Goal: Check status: Check status

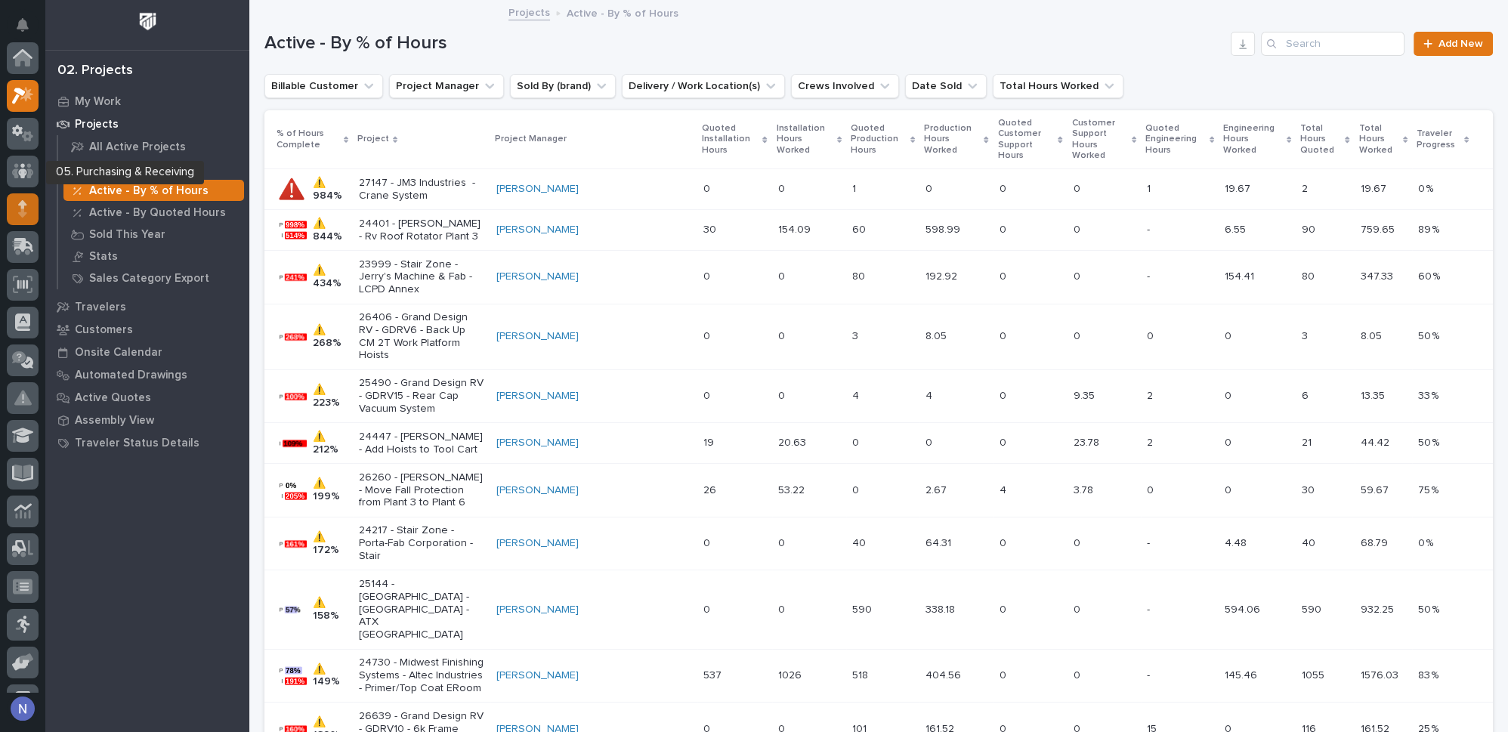
scroll to position [37, 0]
drag, startPoint x: 0, startPoint y: 0, endPoint x: 19, endPoint y: 175, distance: 176.2
click at [19, 175] on icon at bounding box center [22, 175] width 8 height 8
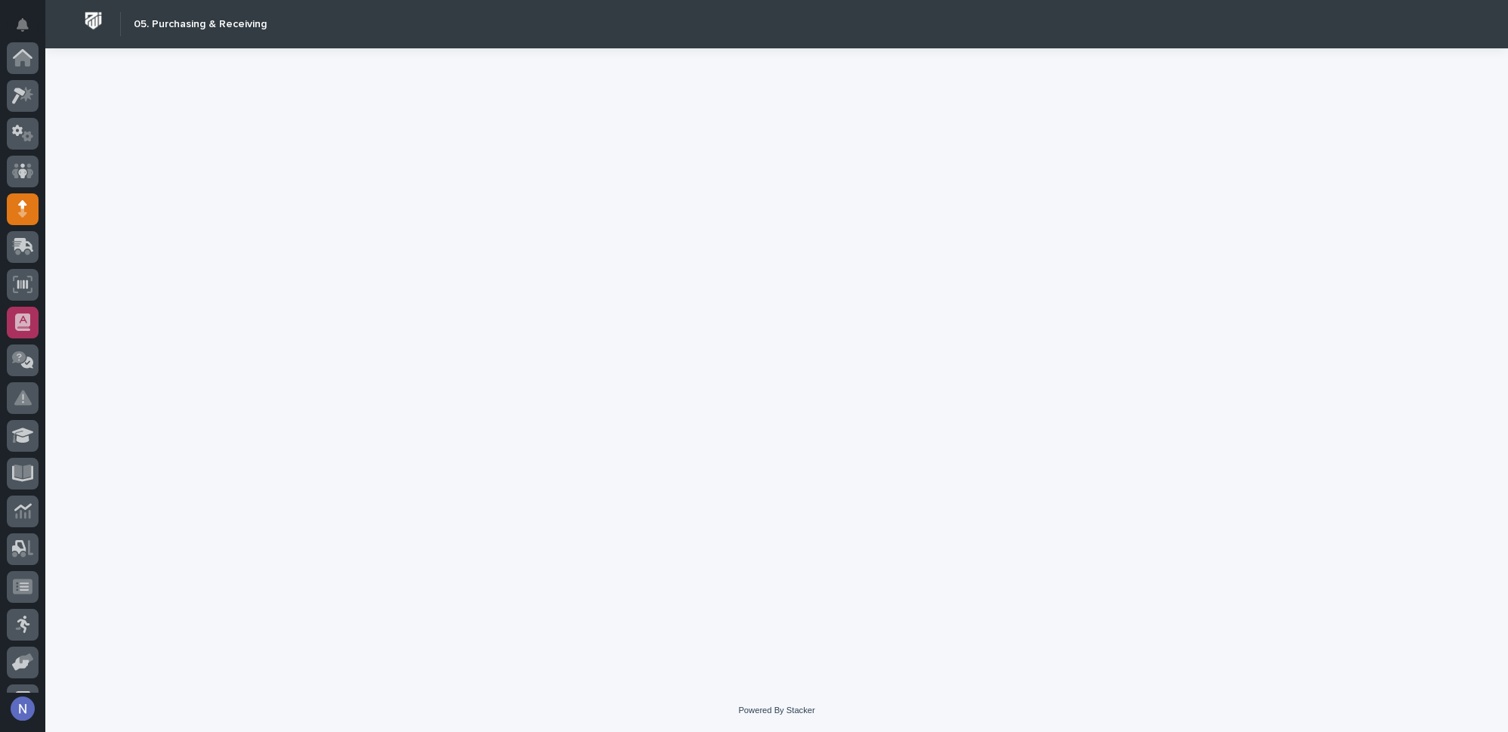
scroll to position [151, 0]
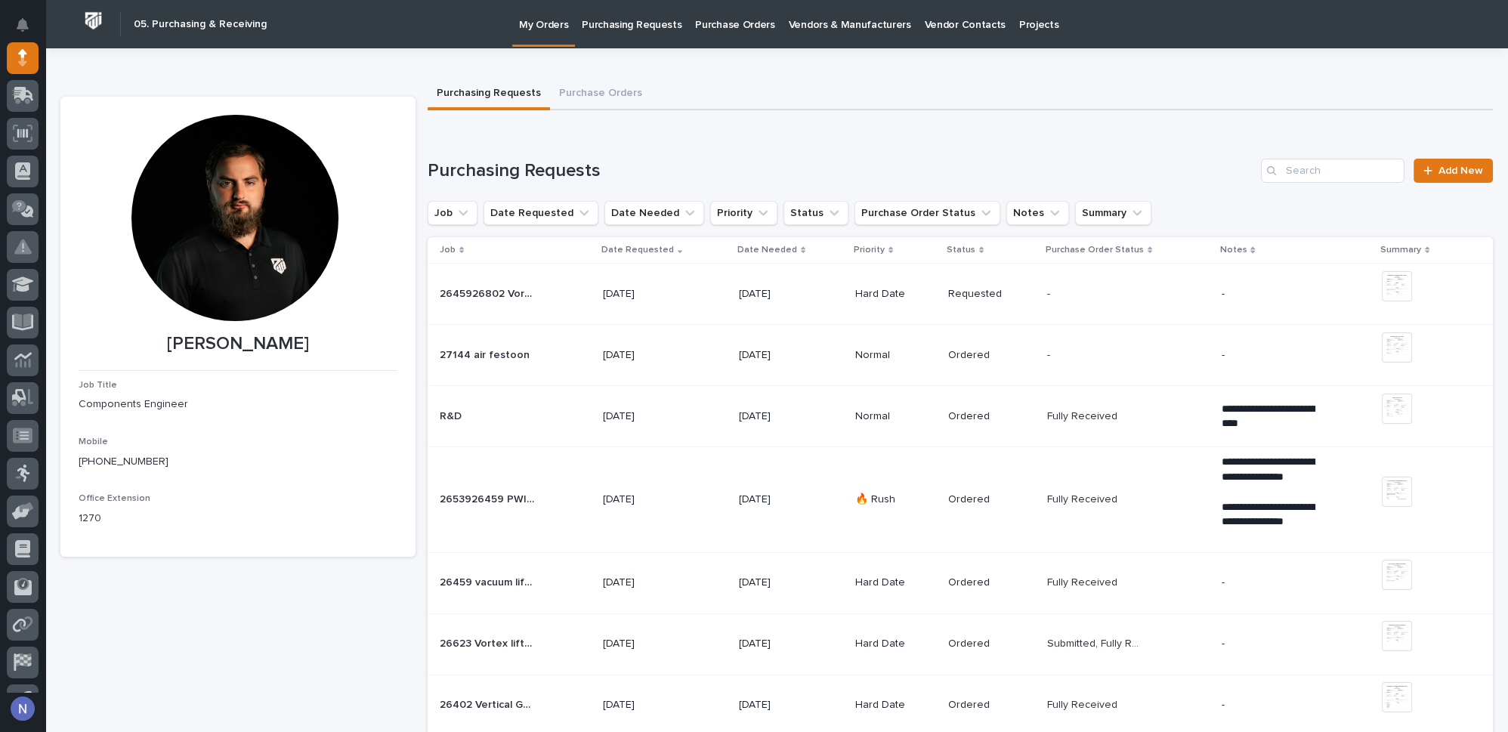
click at [1136, 292] on div "- -" at bounding box center [1128, 294] width 162 height 25
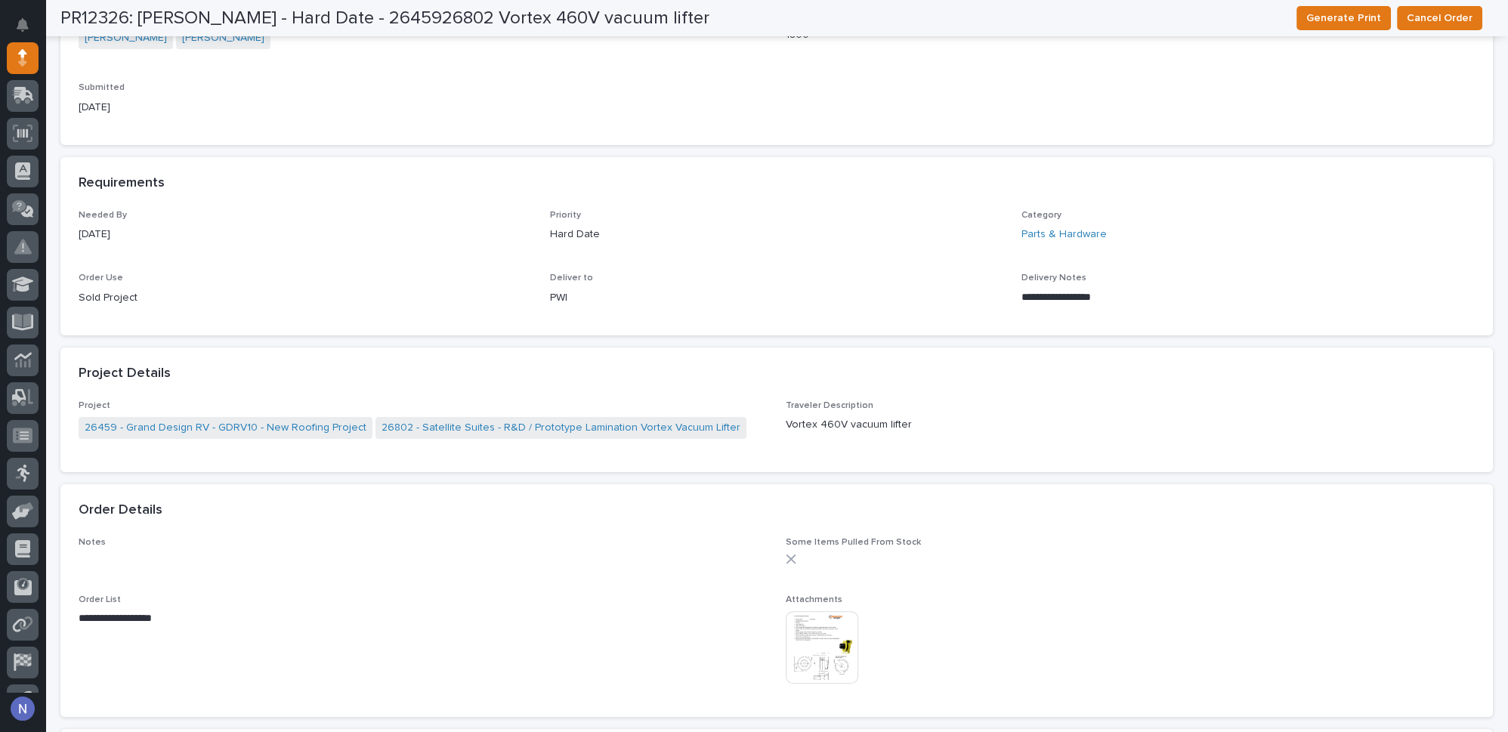
scroll to position [663, 0]
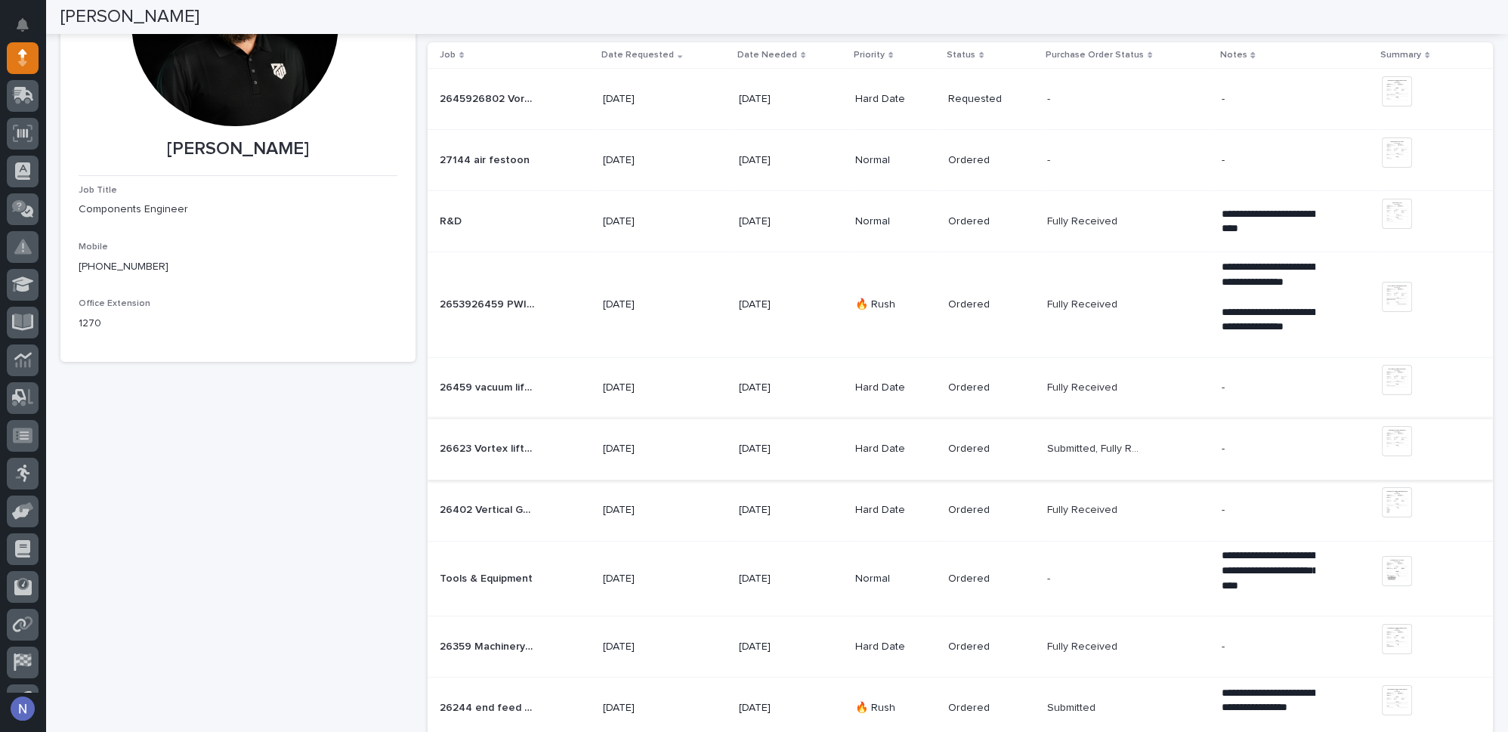
scroll to position [252, 0]
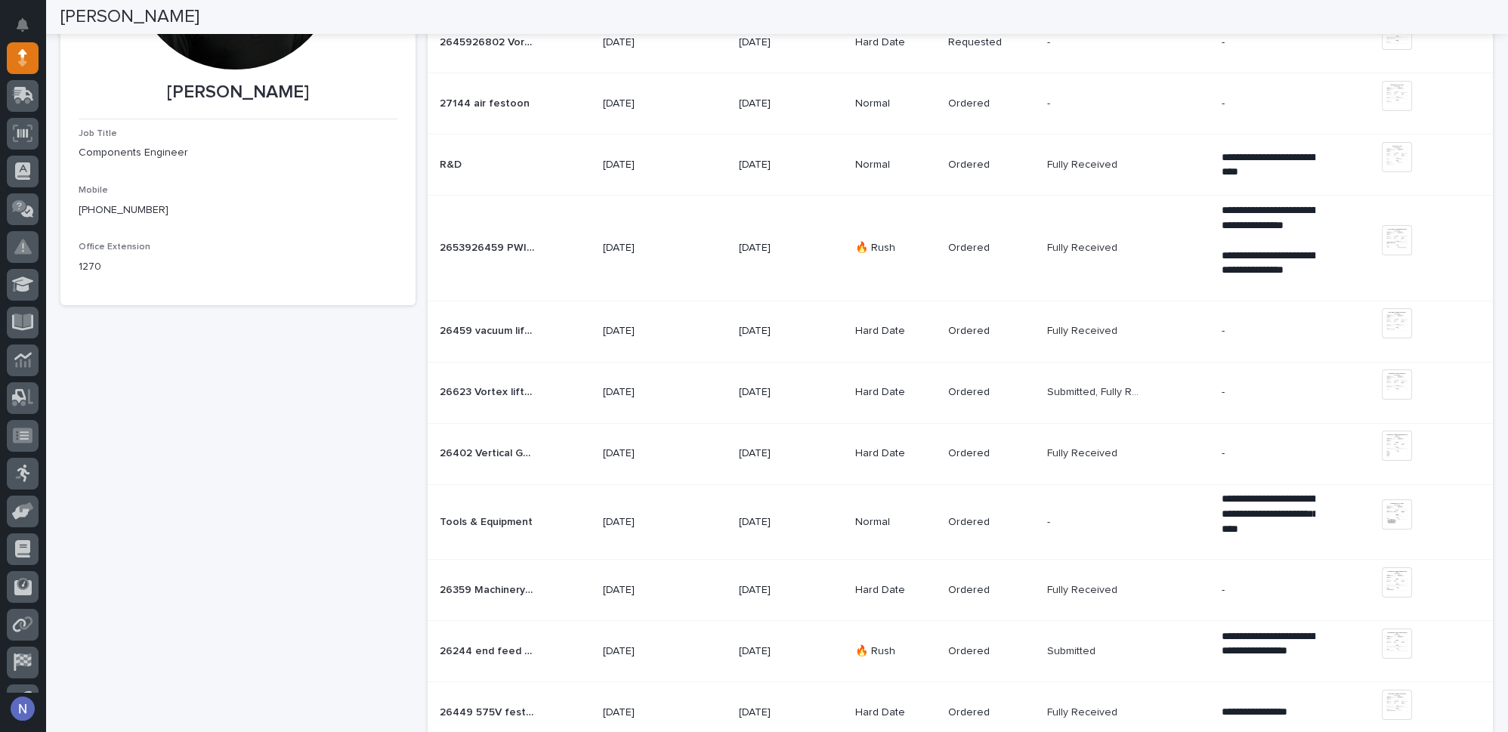
click at [555, 401] on div "26623 Vortex lifter 26623 Vortex lifter" at bounding box center [515, 392] width 151 height 25
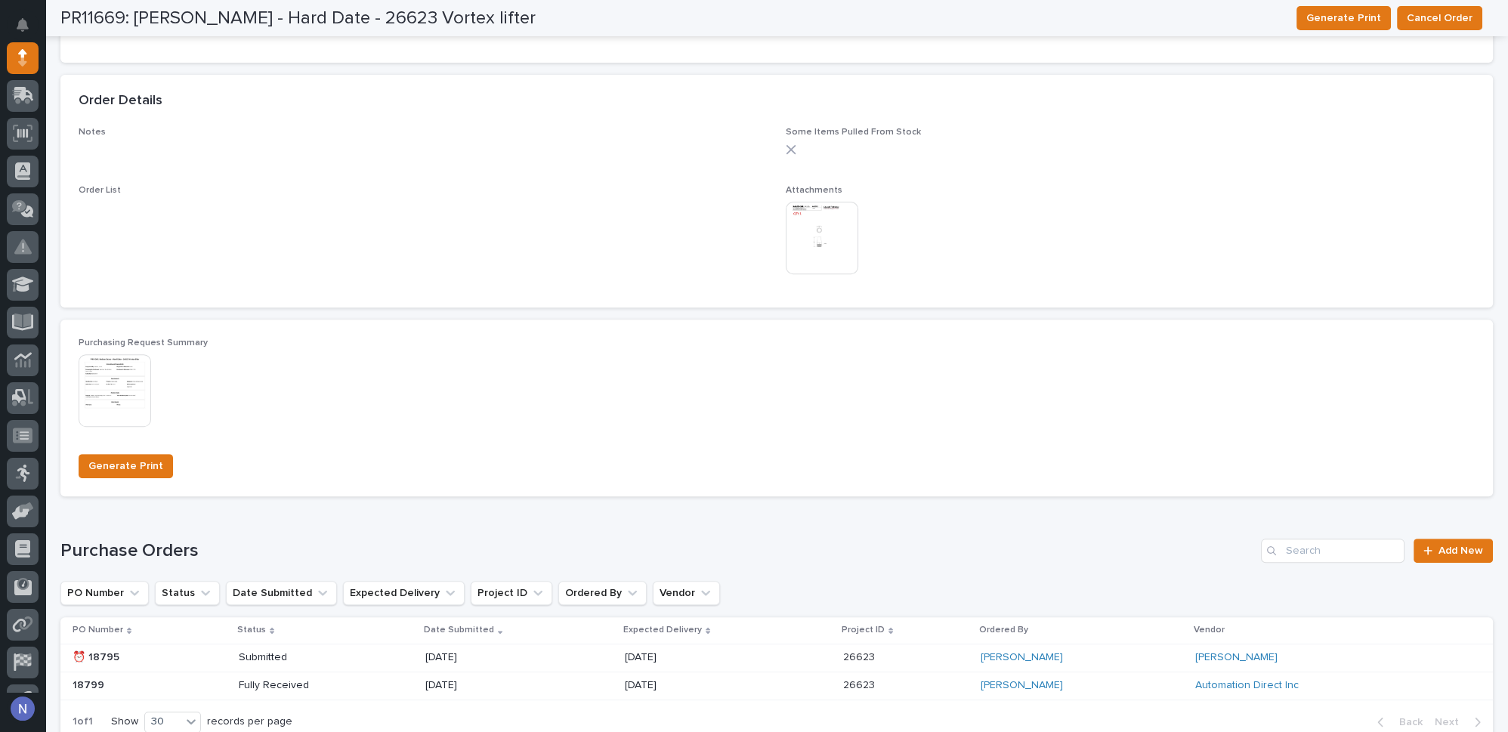
scroll to position [983, 0]
click at [828, 221] on img at bounding box center [821, 238] width 73 height 73
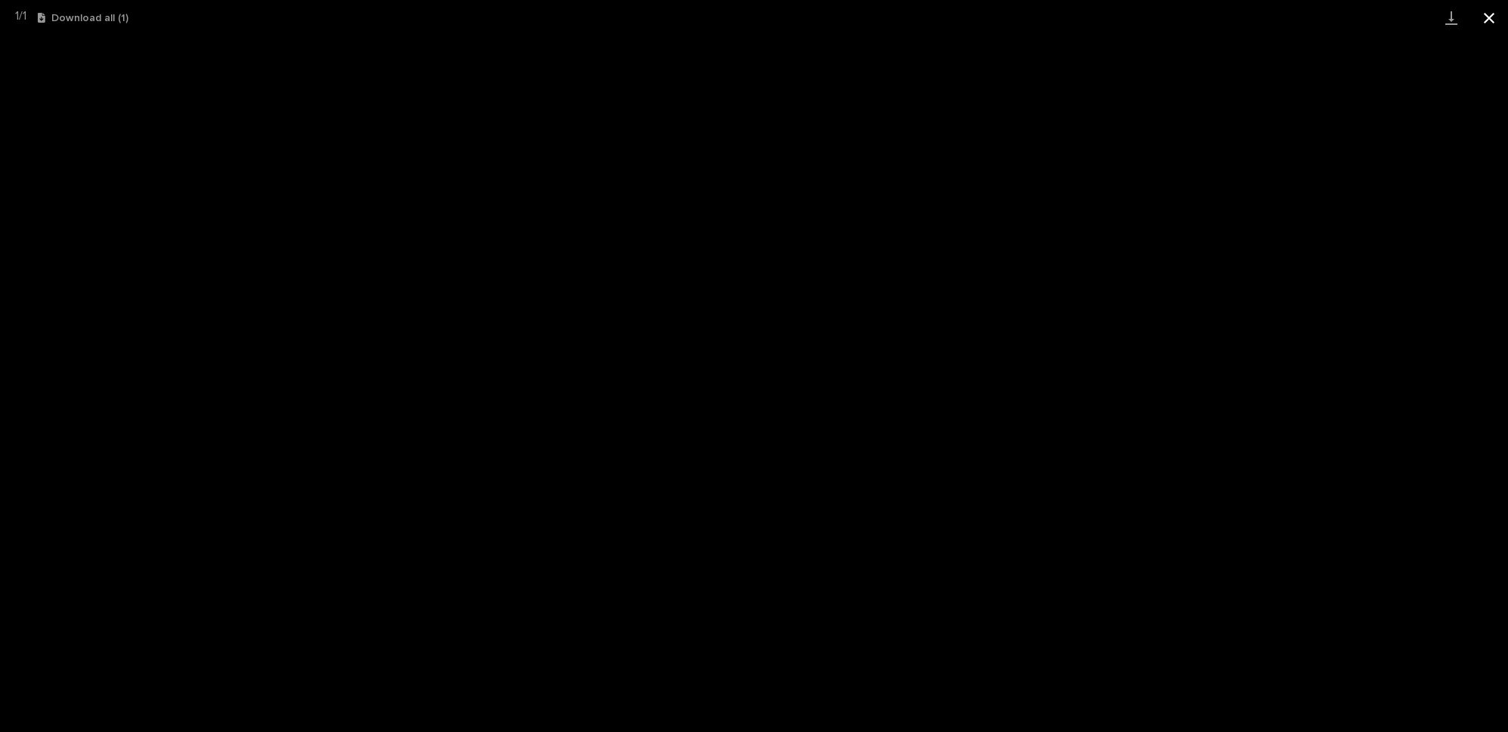
click at [1490, 18] on button "Close gallery" at bounding box center [1489, 17] width 38 height 35
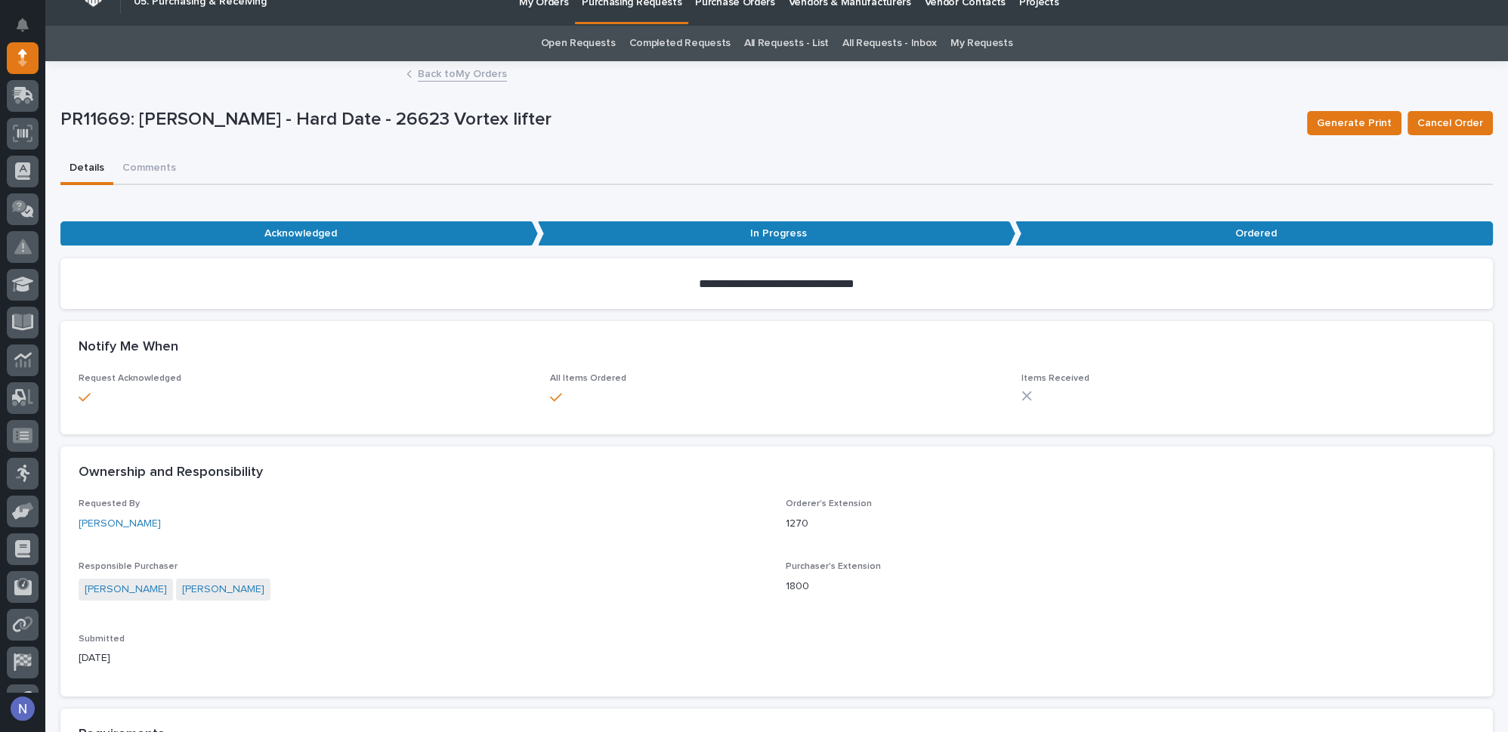
scroll to position [0, 0]
